Goal: Information Seeking & Learning: Learn about a topic

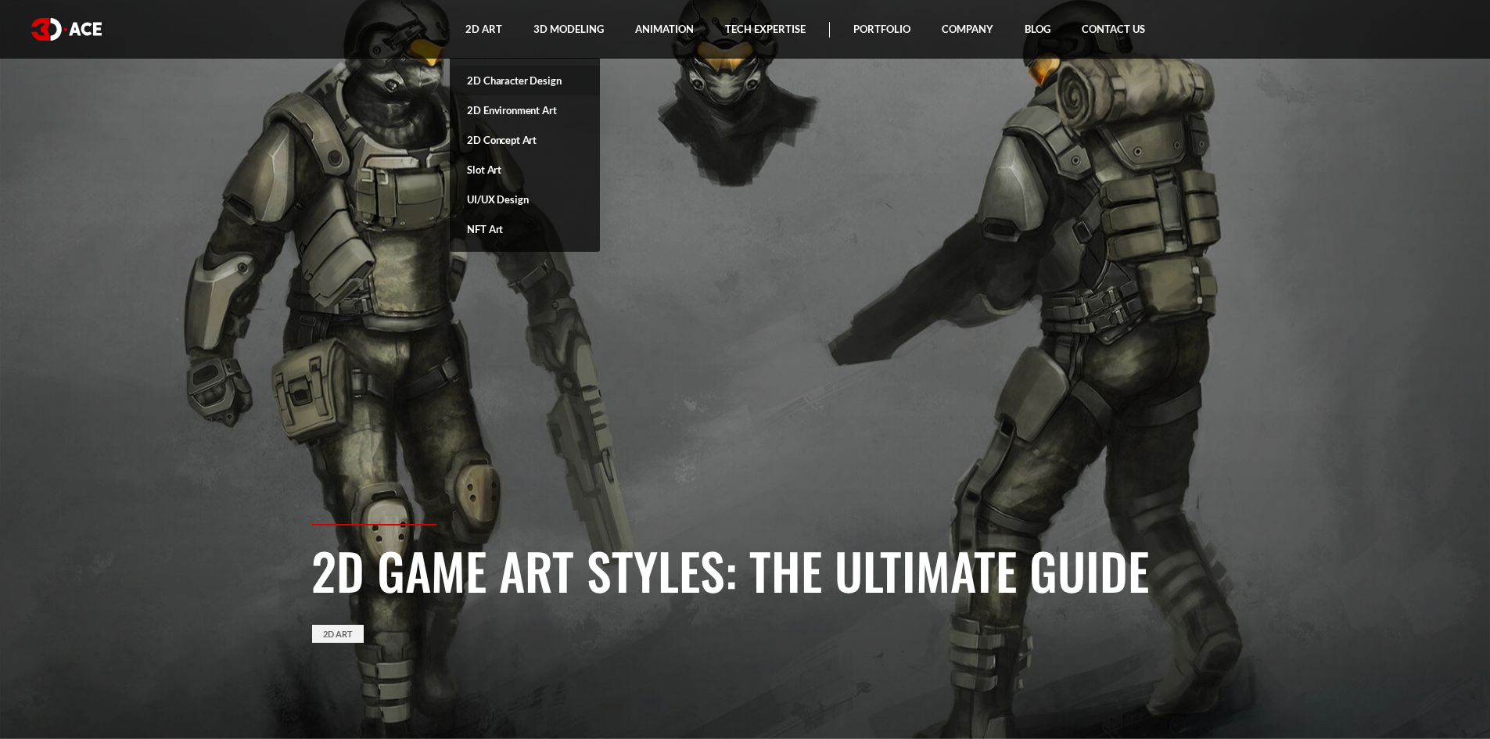
click at [503, 82] on link "2D Character Design" at bounding box center [525, 81] width 150 height 30
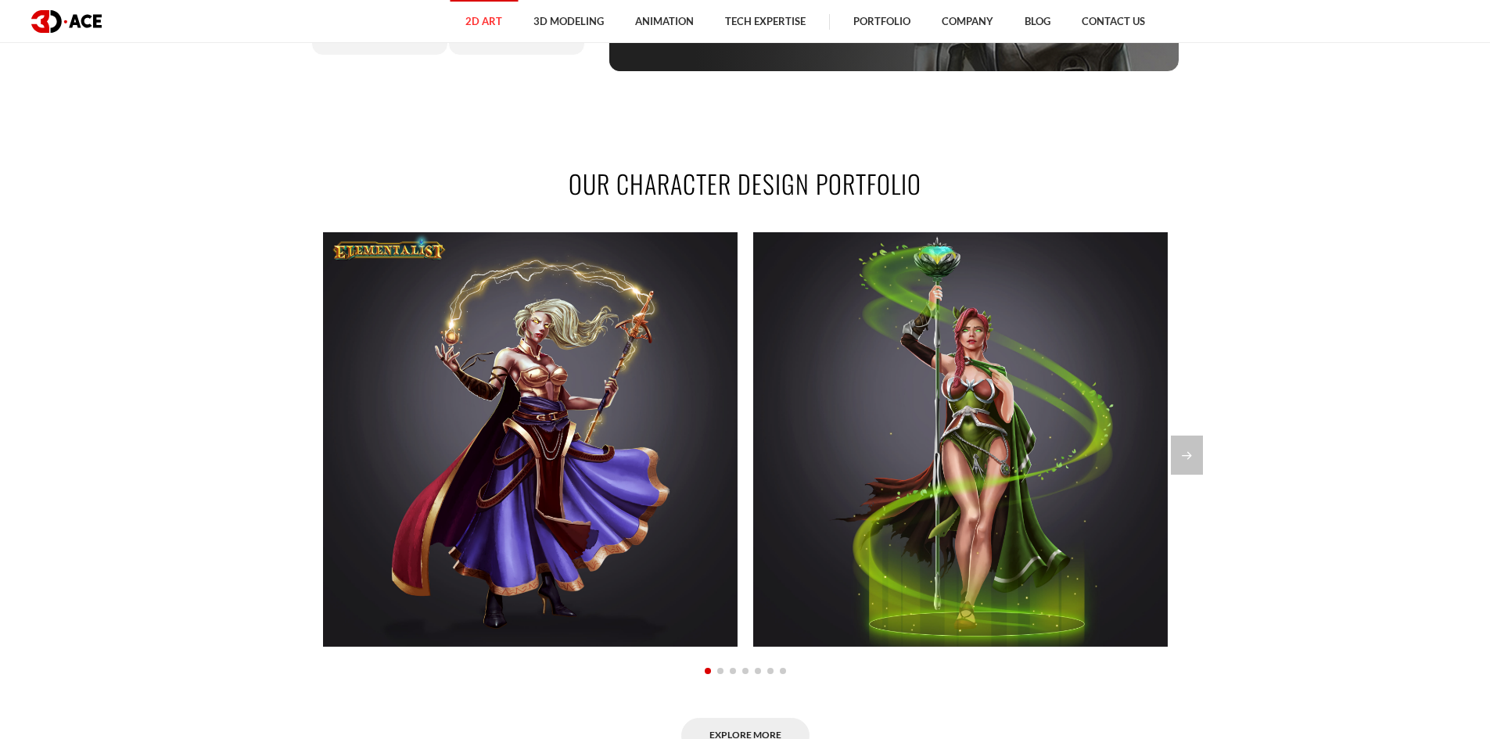
scroll to position [1095, 0]
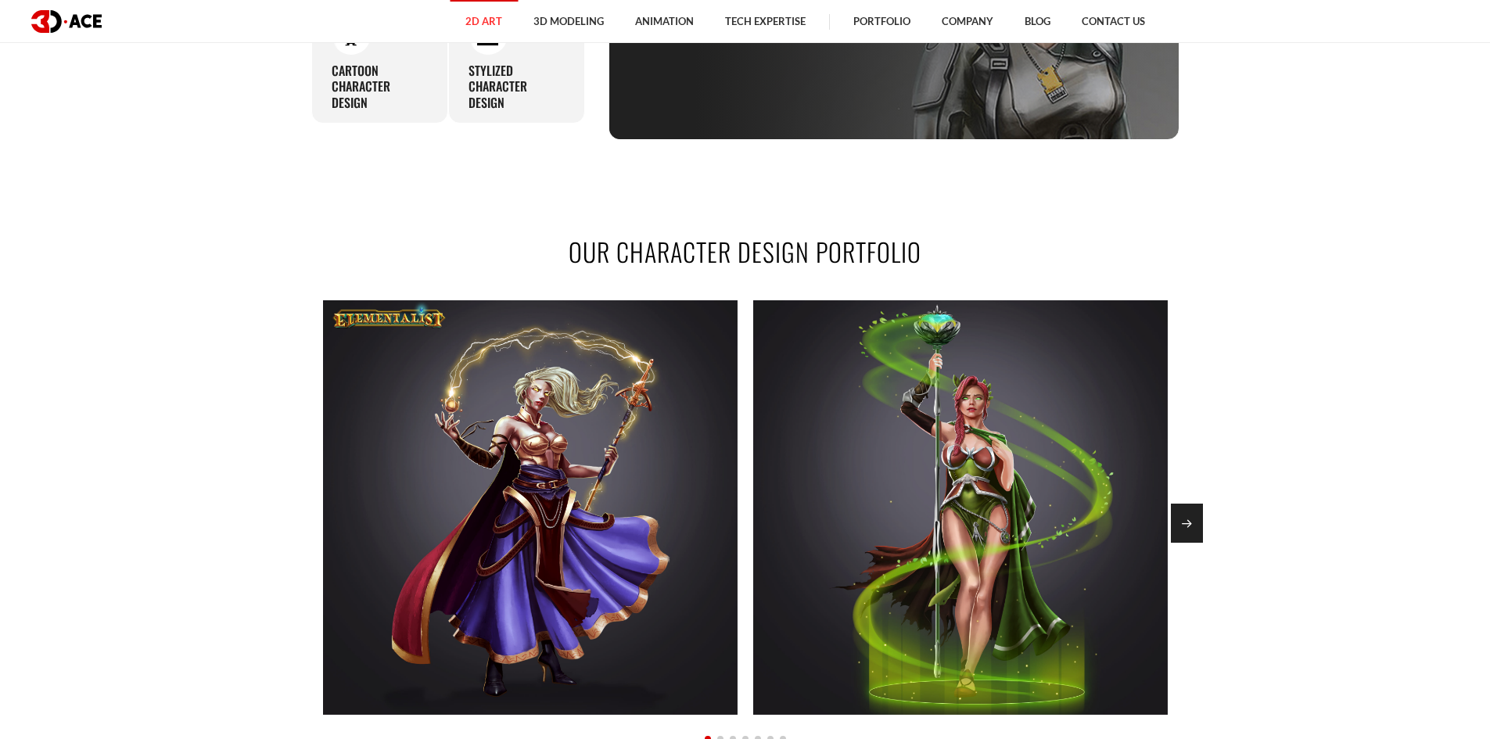
click at [1190, 535] on div "Next slide" at bounding box center [1187, 523] width 32 height 39
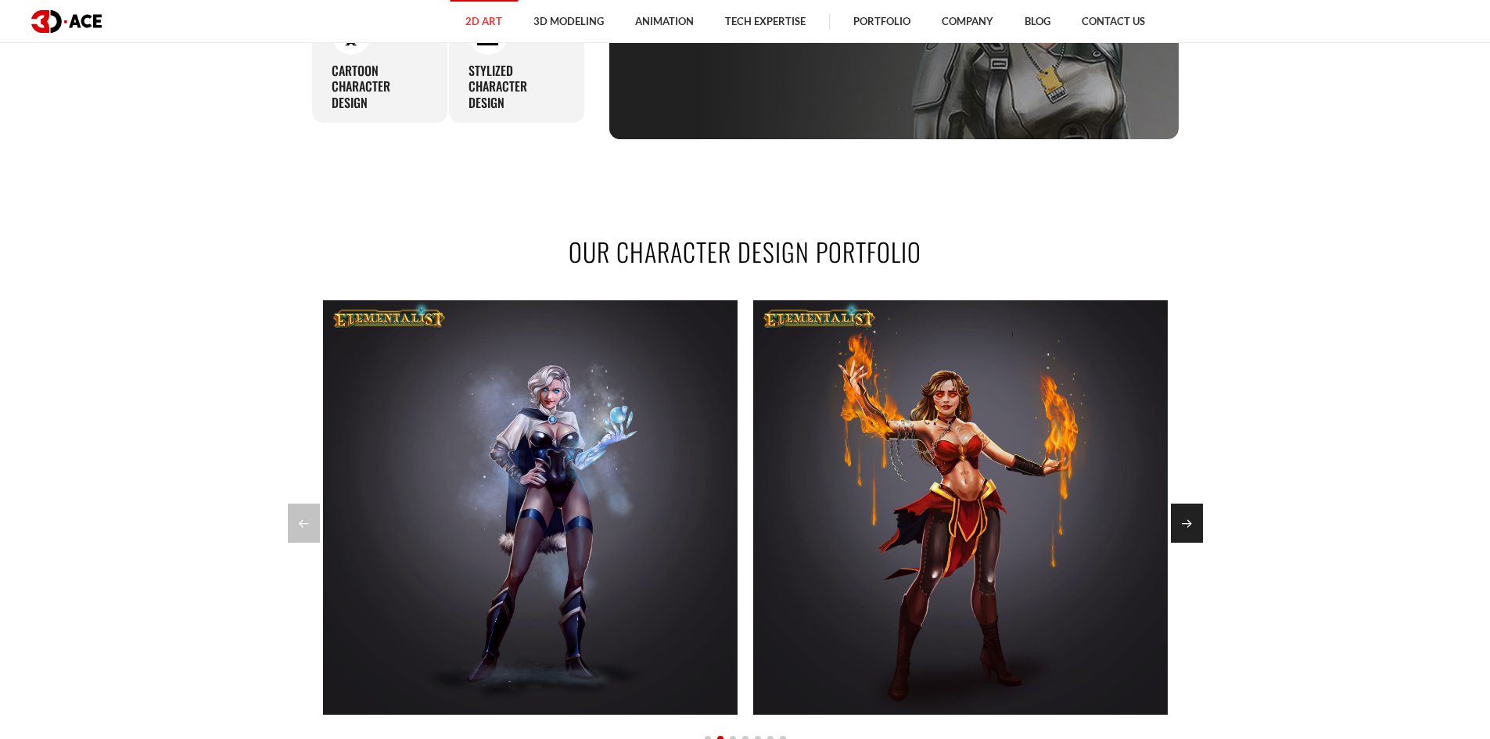
click at [1201, 543] on div "Next slide" at bounding box center [1187, 523] width 32 height 39
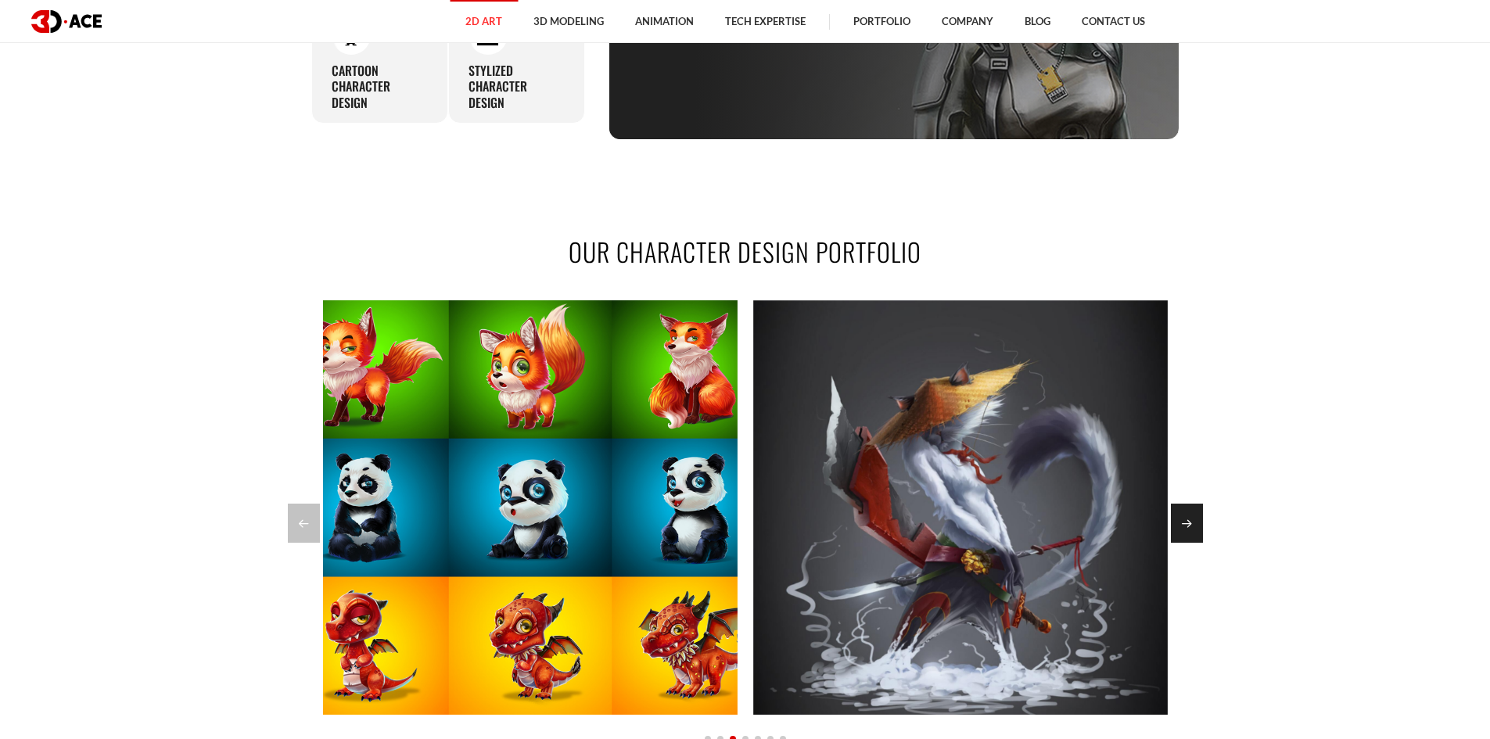
click at [1195, 543] on div "Next slide" at bounding box center [1187, 523] width 32 height 39
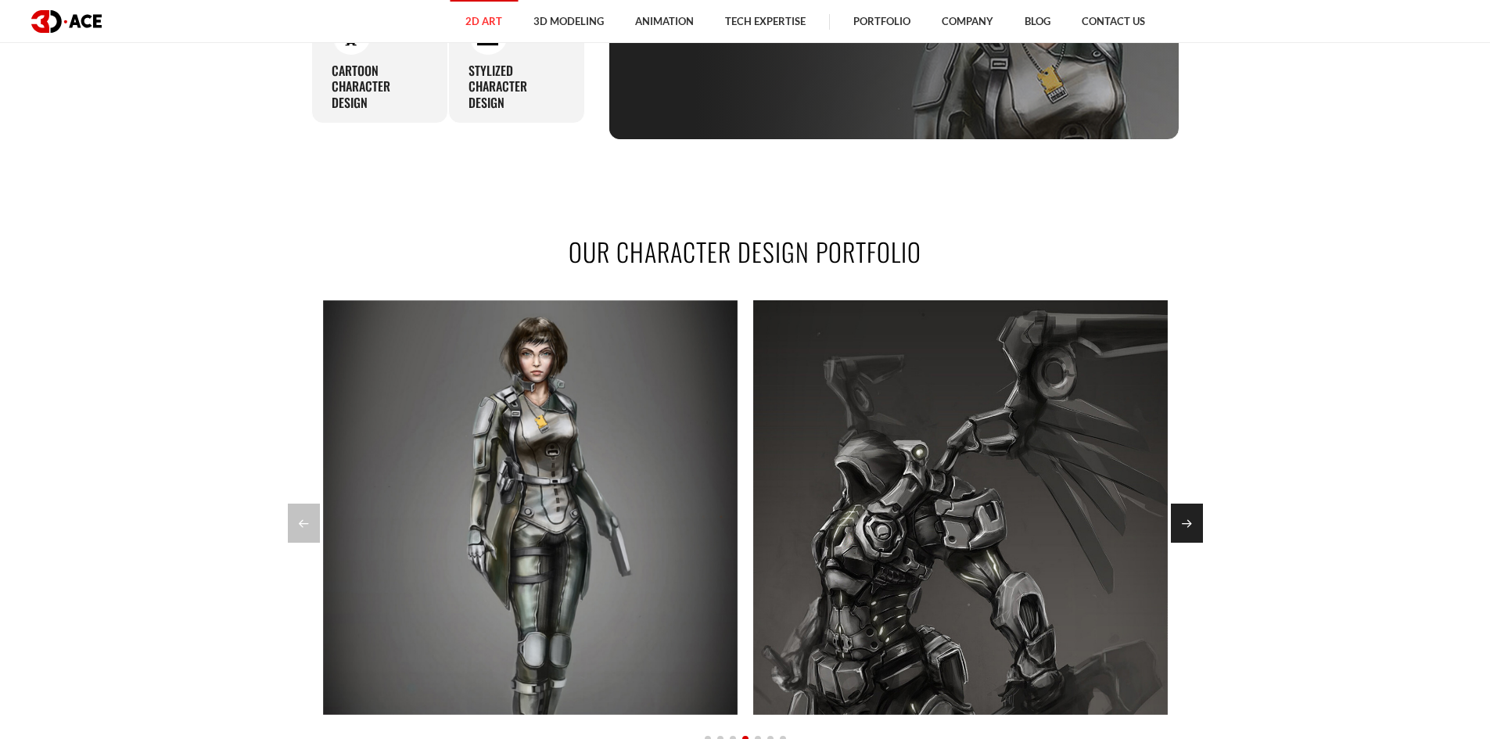
click at [1188, 543] on div "Next slide" at bounding box center [1187, 523] width 32 height 39
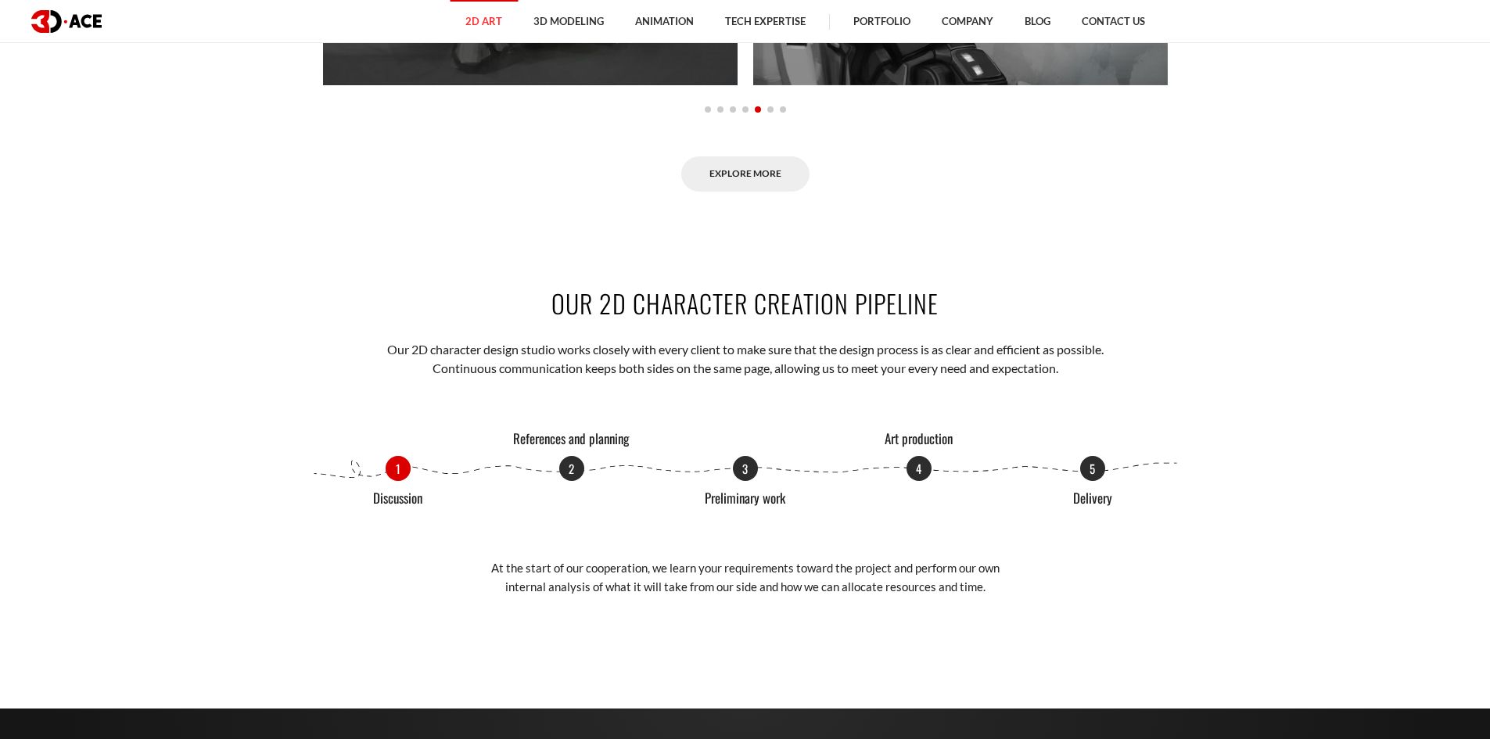
scroll to position [1486, 0]
